Goal: Task Accomplishment & Management: Manage account settings

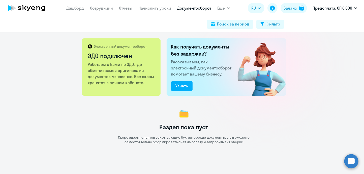
click at [351, 163] on circle at bounding box center [352, 161] width 14 height 14
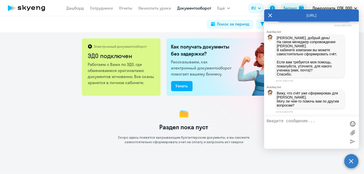
scroll to position [4529, 0]
click at [88, 109] on div "Раздел пока пуст Скоро здесь появятся закрывающие бухгалтерские документы, а вы…" at bounding box center [184, 126] width 361 height 36
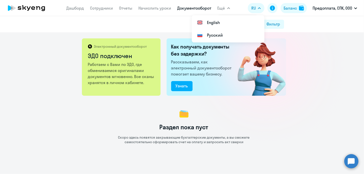
click at [202, 8] on link "Документооборот" at bounding box center [195, 8] width 34 height 5
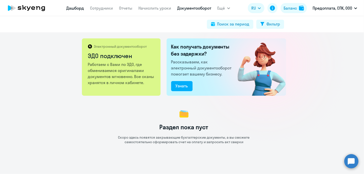
click at [77, 9] on link "Дашборд" at bounding box center [76, 8] width 18 height 5
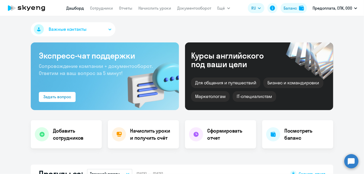
select select "30"
click at [106, 9] on link "Сотрудники" at bounding box center [101, 8] width 23 height 5
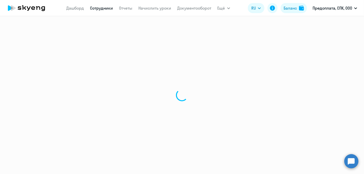
select select "30"
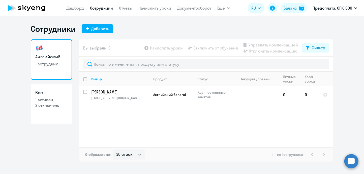
click at [54, 101] on p "1 активен" at bounding box center [51, 100] width 32 height 6
select select "30"
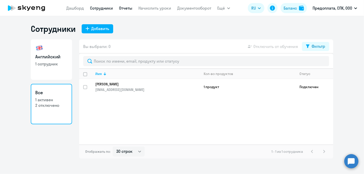
click at [128, 6] on link "Отчеты" at bounding box center [125, 8] width 13 height 5
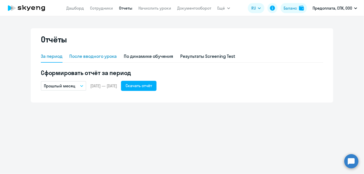
click at [95, 58] on div "После вводного урока" at bounding box center [93, 56] width 47 height 7
select select "10"
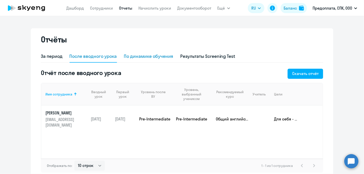
click at [167, 57] on div "По динамике обучения" at bounding box center [148, 56] width 49 height 7
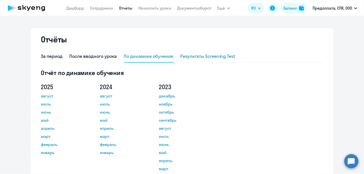
click at [208, 56] on div "Результаты Screening Test" at bounding box center [208, 56] width 55 height 7
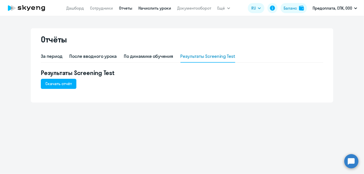
click at [160, 9] on link "Начислить уроки" at bounding box center [155, 8] width 33 height 5
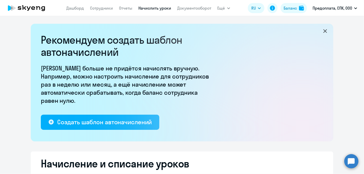
select select "10"
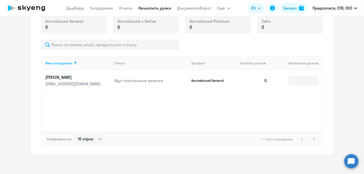
scroll to position [188, 0]
click at [196, 7] on link "Документооборот" at bounding box center [195, 8] width 34 height 5
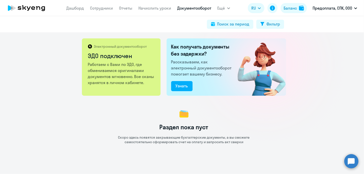
click at [354, 162] on circle at bounding box center [352, 161] width 14 height 14
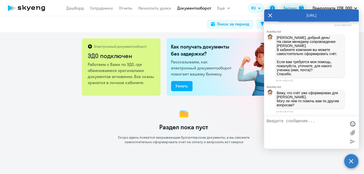
scroll to position [4529, 0]
click at [302, 130] on textarea at bounding box center [307, 132] width 80 height 27
type textarea "P"
type textarea "Добрый день"
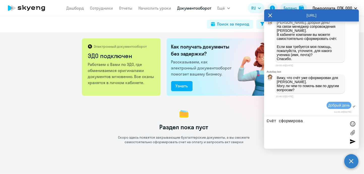
type textarea "Счёт сформирован"
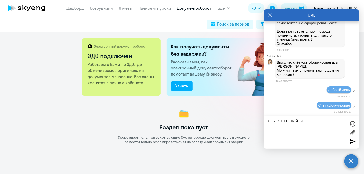
type textarea "а где его найти?"
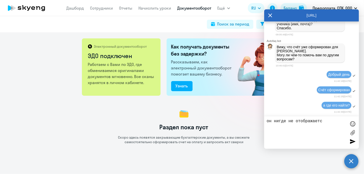
type textarea "он нигде не отображается"
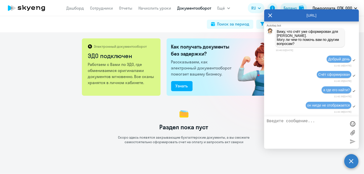
scroll to position [4591, 0]
click at [272, 16] on icon at bounding box center [271, 15] width 4 height 12
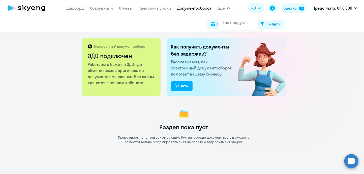
click at [225, 9] on span "Ещё" at bounding box center [222, 8] width 8 height 6
click at [229, 24] on link "Все продукты" at bounding box center [236, 22] width 26 height 5
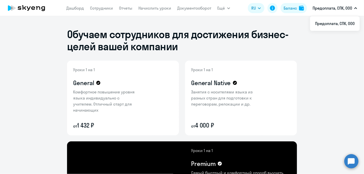
click at [352, 9] on p "Предоплата, СПК, ООО" at bounding box center [333, 8] width 40 height 6
click at [330, 23] on li "Предоплата, СПК, ООО" at bounding box center [335, 23] width 50 height 13
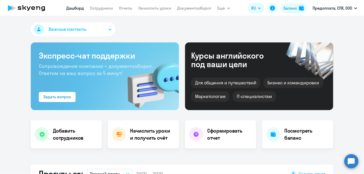
select select "30"
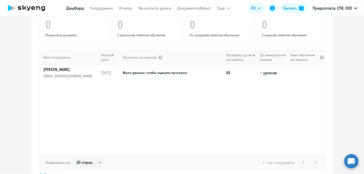
scroll to position [346, 0]
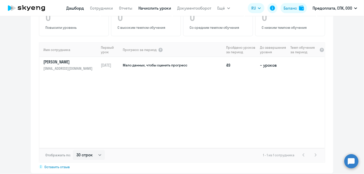
click at [165, 9] on link "Начислить уроки" at bounding box center [155, 8] width 33 height 5
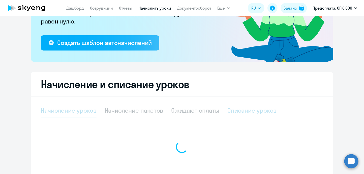
select select "10"
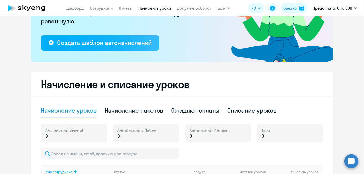
scroll to position [188, 0]
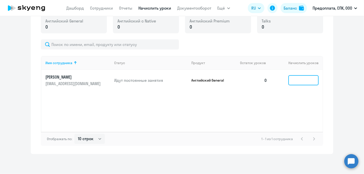
click at [303, 81] on input at bounding box center [304, 80] width 30 height 10
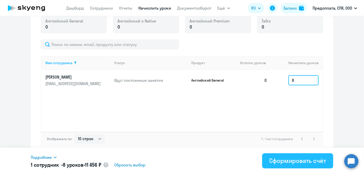
type input "8"
click at [303, 161] on div "Сформировать счёт" at bounding box center [298, 160] width 57 height 8
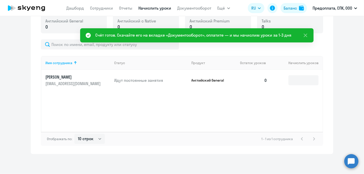
click at [198, 35] on div "Счёт готов. Скачайте его на вкладке «Документооборот», оплатите — и мы начислим…" at bounding box center [193, 35] width 196 height 6
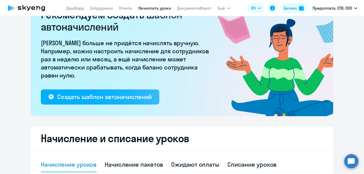
scroll to position [0, 0]
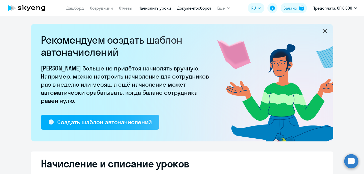
click at [188, 8] on link "Документооборот" at bounding box center [195, 8] width 34 height 5
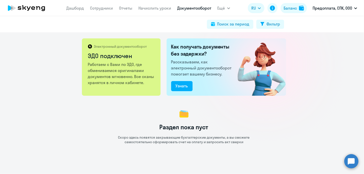
click at [353, 161] on circle at bounding box center [352, 161] width 14 height 14
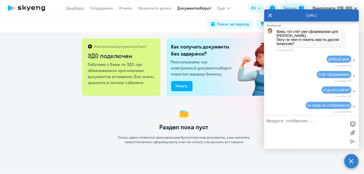
scroll to position [4589, 0]
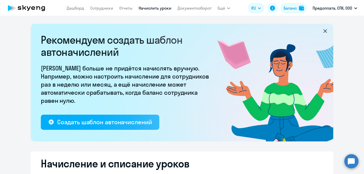
select select "10"
click at [195, 8] on link "Документооборот" at bounding box center [195, 8] width 34 height 5
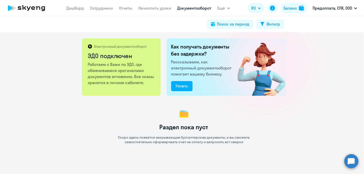
click at [351, 158] on circle at bounding box center [352, 161] width 14 height 14
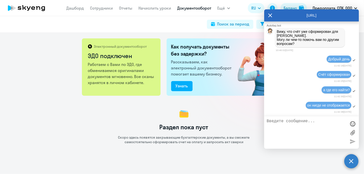
scroll to position [4591, 0]
click at [77, 9] on link "Дашборд" at bounding box center [76, 8] width 18 height 5
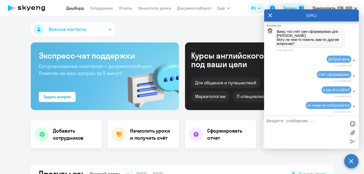
select select "30"
click at [272, 15] on icon at bounding box center [271, 15] width 4 height 12
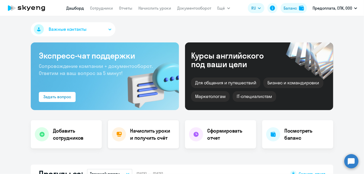
click at [150, 140] on h4 "Начислить уроки и получить счёт" at bounding box center [152, 134] width 44 height 14
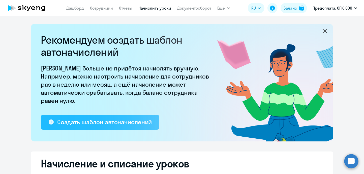
select select "10"
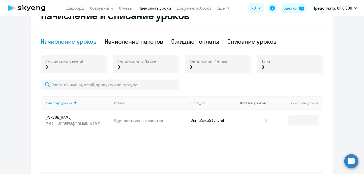
scroll to position [151, 0]
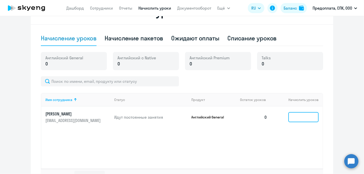
click at [304, 117] on input at bounding box center [304, 117] width 30 height 10
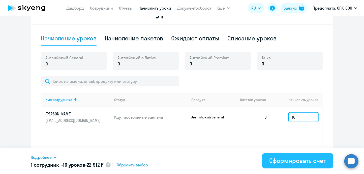
type input "16"
click at [307, 162] on div "Сформировать счёт" at bounding box center [298, 160] width 57 height 8
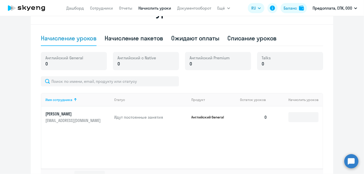
click at [352, 161] on circle at bounding box center [352, 161] width 14 height 14
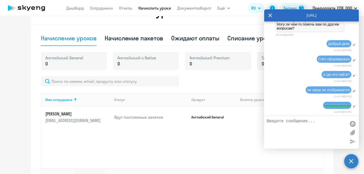
scroll to position [4607, 0]
click at [202, 7] on link "Документооборот" at bounding box center [195, 8] width 34 height 5
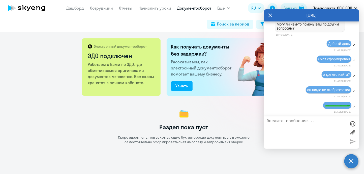
click at [271, 16] on icon at bounding box center [271, 15] width 4 height 12
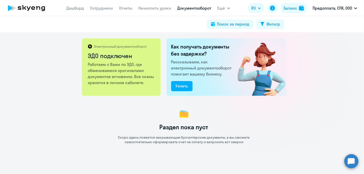
click at [355, 164] on circle at bounding box center [352, 161] width 14 height 14
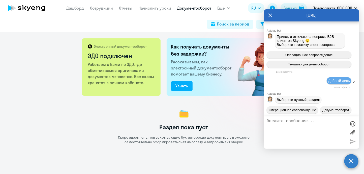
scroll to position [4607, 0]
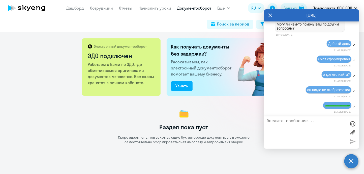
click at [277, 119] on textarea at bounding box center [307, 132] width 80 height 27
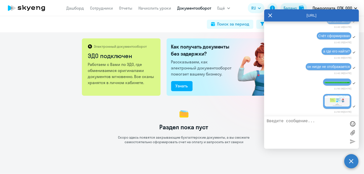
click at [270, 14] on icon at bounding box center [271, 15] width 4 height 12
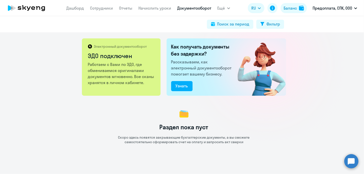
click at [115, 73] on p "Работаем с Вами по ЭДО, где обмениваемся оригиналами документов мгновенно. Все …" at bounding box center [121, 73] width 67 height 24
click at [201, 58] on div "Как получать документы без задержки? Рассказываем, как электронный документообо…" at bounding box center [227, 66] width 120 height 57
click at [185, 86] on div "Узнать" at bounding box center [182, 86] width 12 height 6
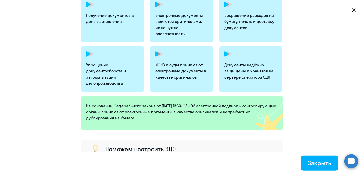
scroll to position [161, 0]
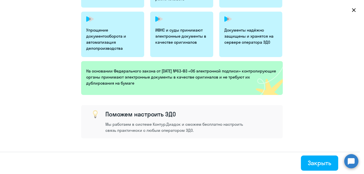
select select "10"
click at [312, 160] on div "Закрыть" at bounding box center [319, 163] width 23 height 8
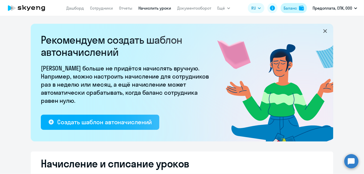
click at [296, 7] on div "Баланс" at bounding box center [290, 8] width 13 height 6
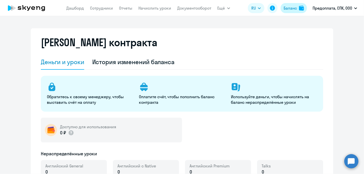
select select "english_adult_not_native_speaker"
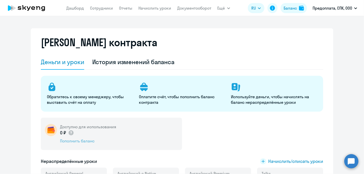
click at [85, 139] on div "Пополнить баланс" at bounding box center [88, 141] width 56 height 6
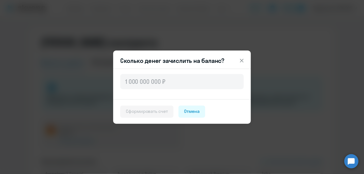
click at [243, 59] on icon at bounding box center [242, 61] width 6 height 6
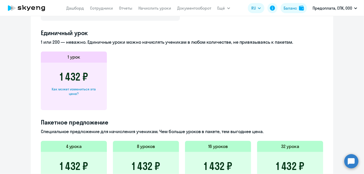
scroll to position [278, 0]
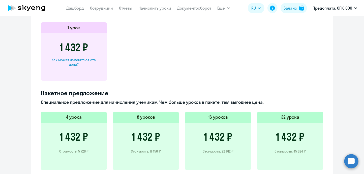
click at [222, 137] on h3 "1 432 ₽" at bounding box center [218, 137] width 28 height 12
click at [221, 114] on h5 "16 уроков" at bounding box center [218, 117] width 20 height 7
click at [218, 117] on h5 "16 уроков" at bounding box center [218, 117] width 20 height 7
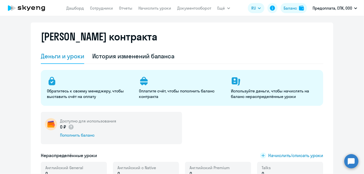
scroll to position [0, 0]
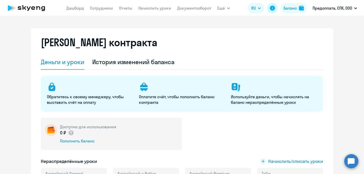
click at [272, 8] on icon at bounding box center [272, 8] width 5 height 5
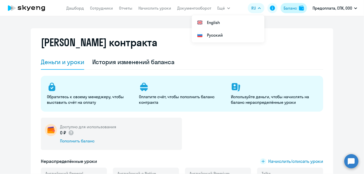
click at [293, 9] on div "Баланс" at bounding box center [290, 8] width 13 height 6
click at [298, 9] on button "Баланс" at bounding box center [294, 8] width 27 height 10
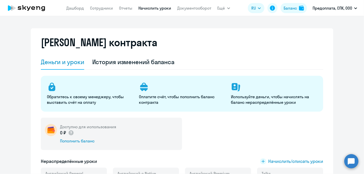
click at [162, 8] on link "Начислить уроки" at bounding box center [155, 8] width 33 height 5
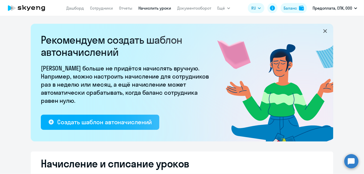
select select "10"
click at [193, 7] on link "Документооборот" at bounding box center [195, 8] width 34 height 5
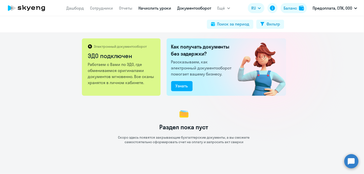
click at [150, 9] on link "Начислить уроки" at bounding box center [155, 8] width 33 height 5
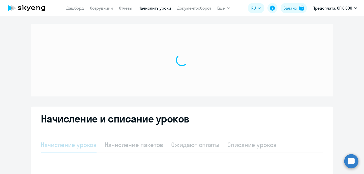
select select "10"
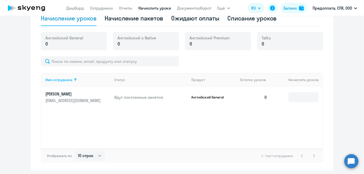
scroll to position [163, 0]
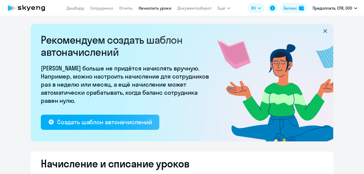
select select "10"
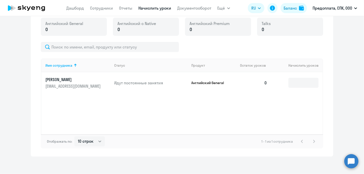
scroll to position [188, 0]
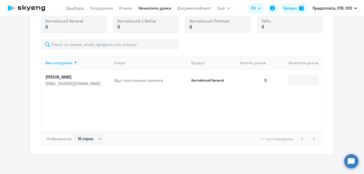
click at [352, 160] on circle at bounding box center [352, 161] width 14 height 14
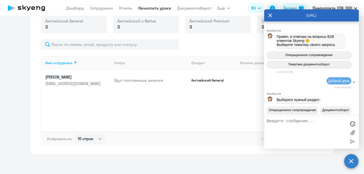
scroll to position [4628, 0]
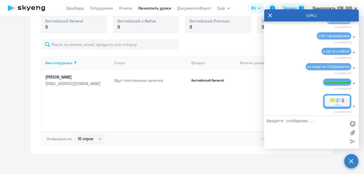
click at [286, 125] on textarea at bounding box center [307, 132] width 80 height 27
type textarea "очень жду ответ"
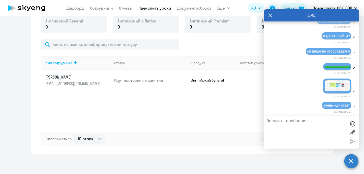
scroll to position [4646, 0]
click at [270, 13] on icon at bounding box center [271, 15] width 4 height 12
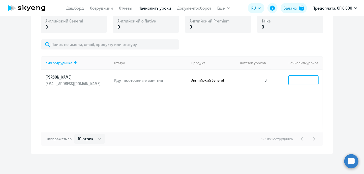
click at [294, 81] on input at bounding box center [304, 80] width 30 height 10
click at [266, 116] on div "Имя сотрудника Статус Продукт Остаток уроков Начислить уроков Алексей a.piskuno…" at bounding box center [182, 94] width 283 height 76
click at [196, 6] on link "Документооборот" at bounding box center [195, 8] width 34 height 5
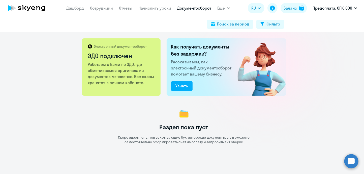
click at [132, 70] on p "Работаем с Вами по ЭДО, где обмениваемся оригиналами документов мгновенно. Все …" at bounding box center [121, 73] width 67 height 24
click at [124, 58] on h2 "ЭДО подключен" at bounding box center [121, 56] width 67 height 8
click at [108, 52] on h2 "ЭДО подключен" at bounding box center [121, 56] width 67 height 8
click at [105, 50] on div "Электронный документооборот ЭДО подключен" at bounding box center [121, 52] width 67 height 17
click at [179, 128] on h1 "Раздел пока пуст" at bounding box center [184, 127] width 49 height 8
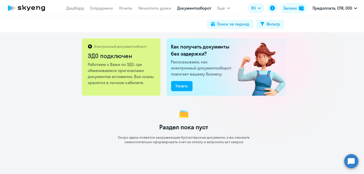
click at [182, 119] on img at bounding box center [184, 114] width 12 height 12
click at [354, 167] on circle at bounding box center [352, 161] width 14 height 14
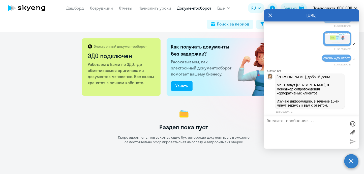
click at [277, 127] on textarea at bounding box center [307, 132] width 80 height 27
type textarea "ок"
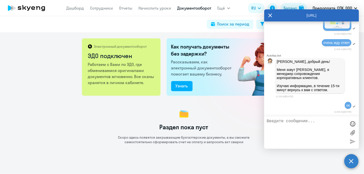
scroll to position [4710, 0]
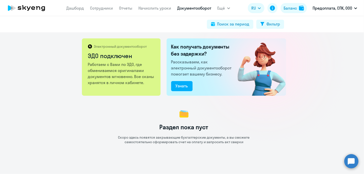
click at [339, 72] on div "Электронный документооборот ЭДО подключен Работаем с Вами по ЭДО, где обменивае…" at bounding box center [182, 103] width 364 height 142
click at [349, 161] on circle at bounding box center [352, 161] width 14 height 14
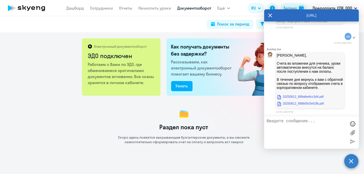
scroll to position [4789, 0]
click at [305, 95] on link "20250812_689afee6cc3d4.pdf" at bounding box center [300, 97] width 47 height 6
click at [307, 101] on link "20250812_689b00c5ef18b.pdf" at bounding box center [300, 103] width 47 height 6
click at [244, 115] on div "Раздел пока пуст Скоро здесь появятся закрывающие бухгалтерские документы, а вы…" at bounding box center [184, 126] width 361 height 36
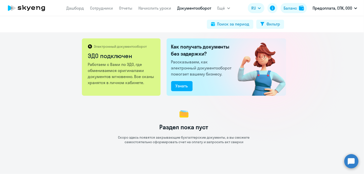
click at [355, 162] on circle at bounding box center [352, 161] width 14 height 14
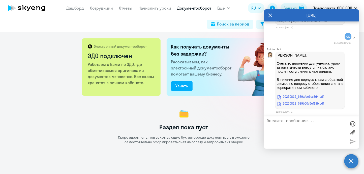
scroll to position [4789, 0]
click at [306, 103] on link "20250812_689b00c5ef18b.pdf" at bounding box center [300, 103] width 47 height 6
click at [289, 128] on textarea at bounding box center [307, 132] width 80 height 27
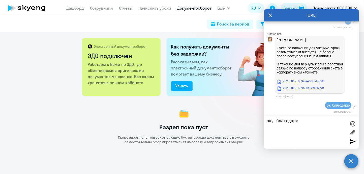
type textarea "ок, благодарю"
